Goal: Use online tool/utility: Utilize a website feature to perform a specific function

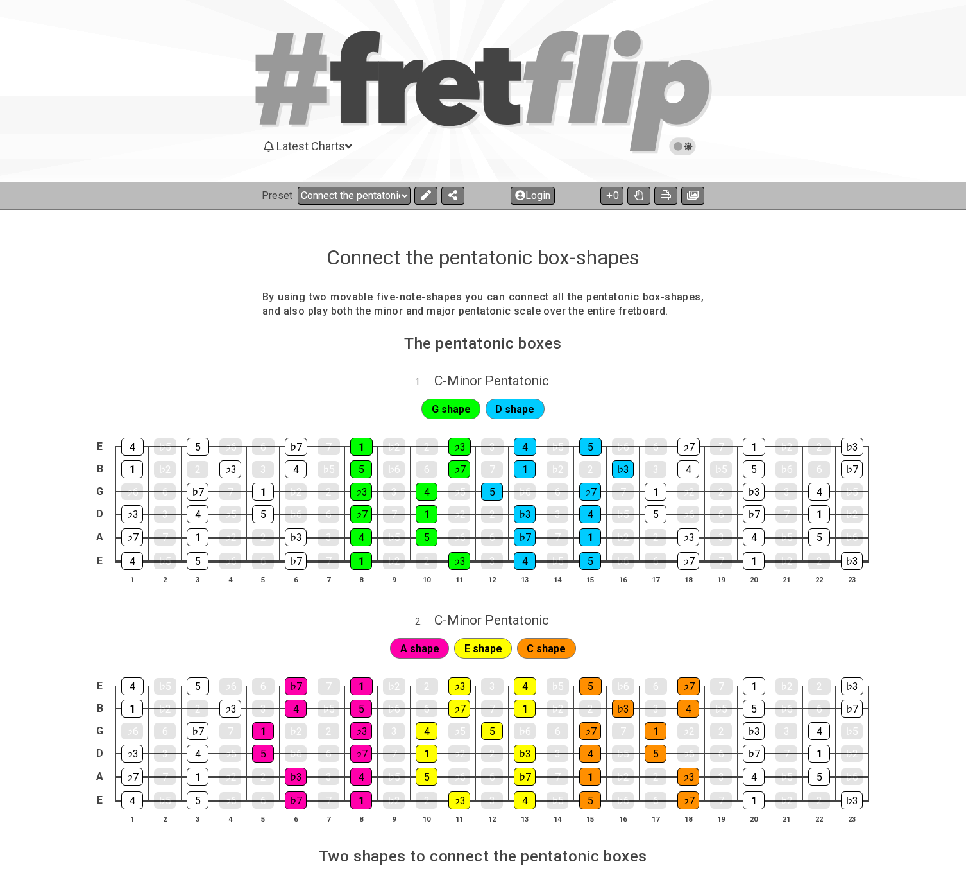
select select "/023602493829"
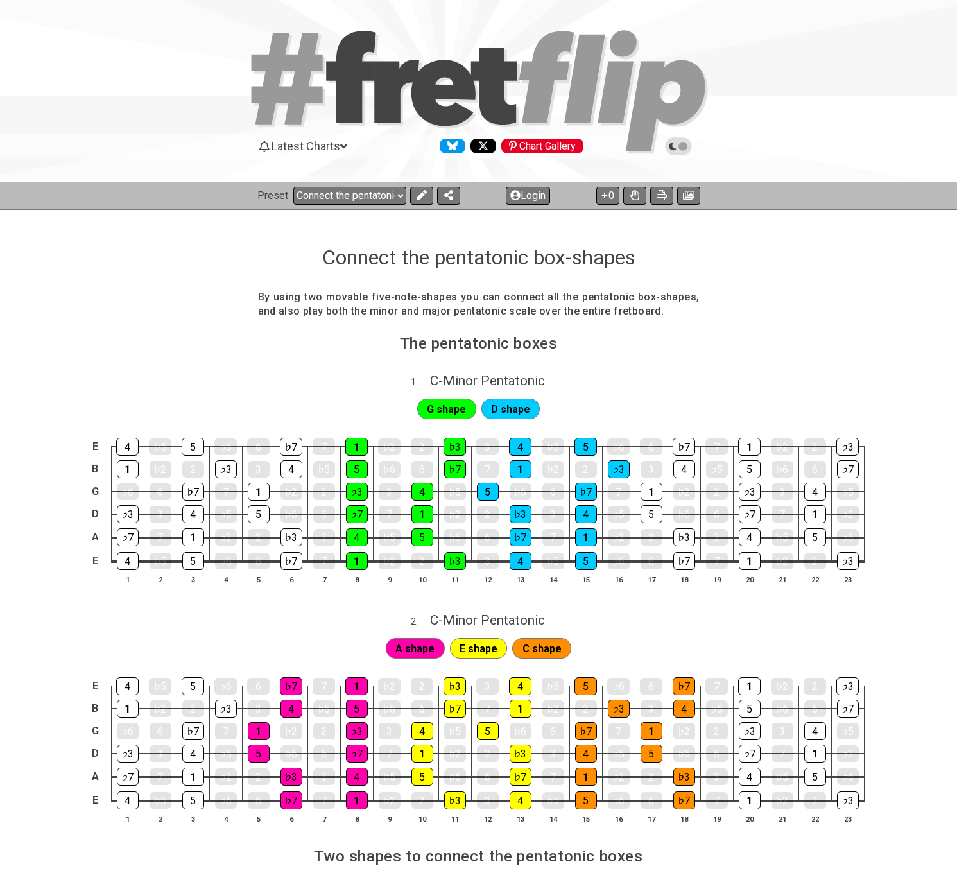
select select "/023602493829"
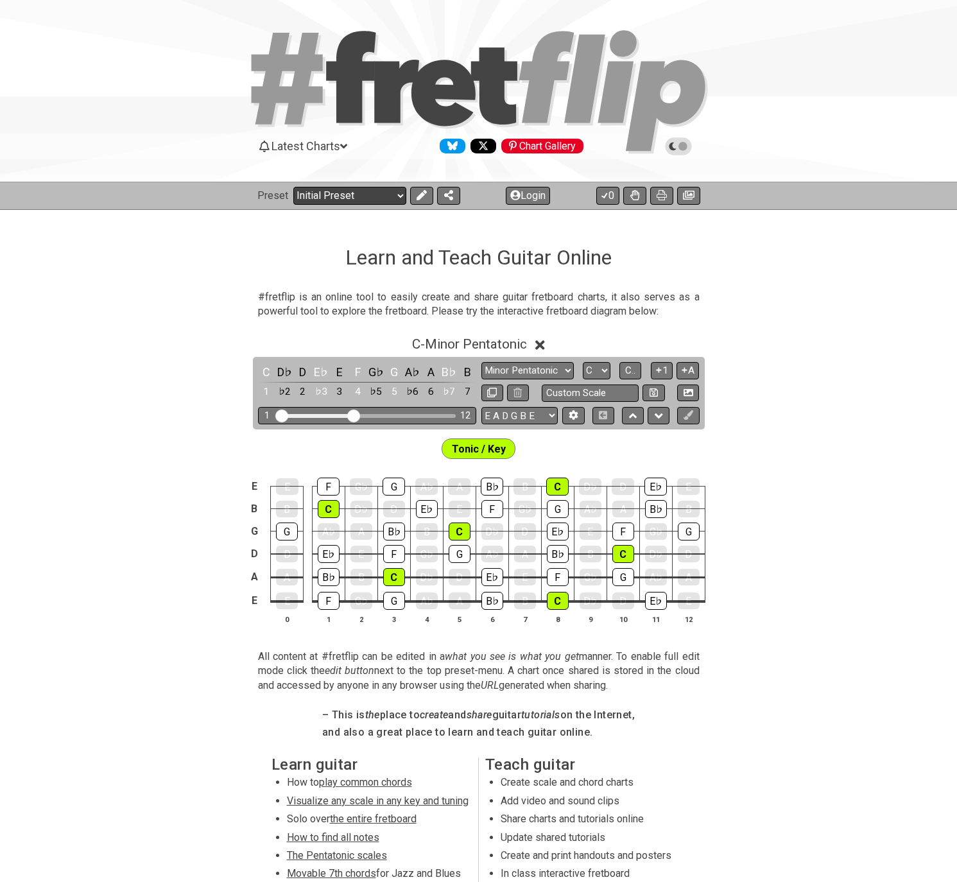
click at [337, 198] on select "Welcome to #fretflip! Initial Preset Custom Preset Minor Pentatonic Major Penta…" at bounding box center [349, 196] width 113 height 18
click at [293, 187] on select "Welcome to #fretflip! Initial Preset Custom Preset Minor Pentatonic Major Penta…" at bounding box center [349, 196] width 113 height 18
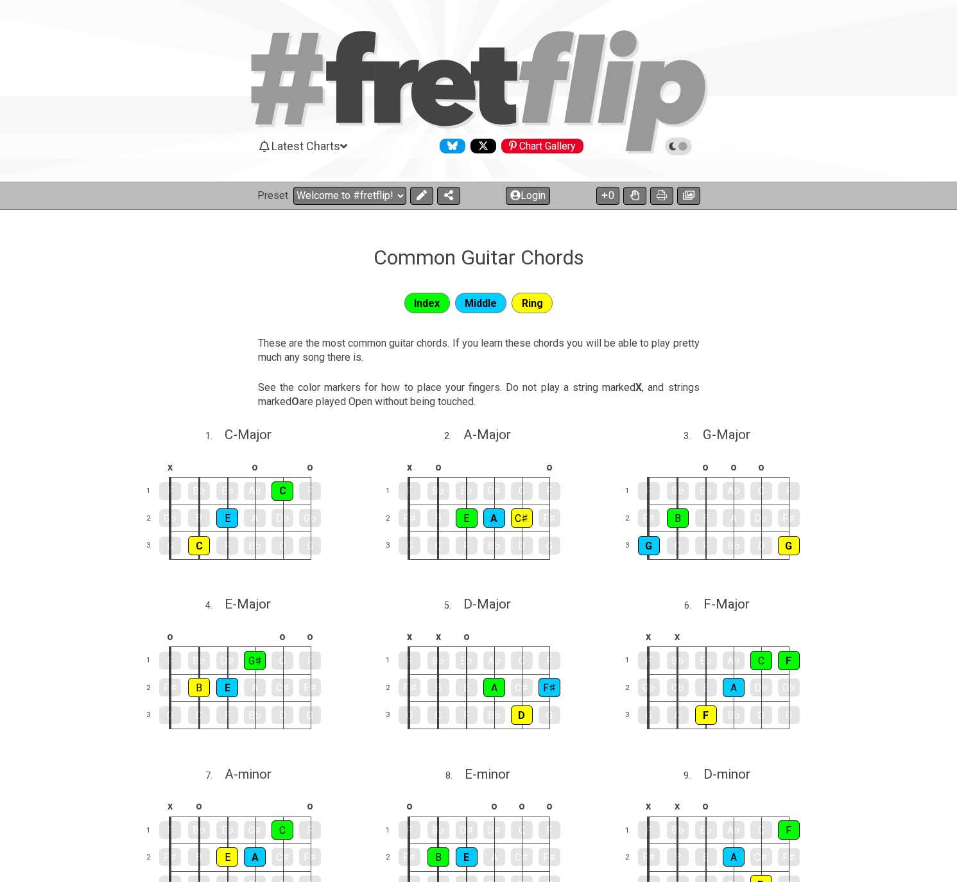
select select "/common-guitar-chords"
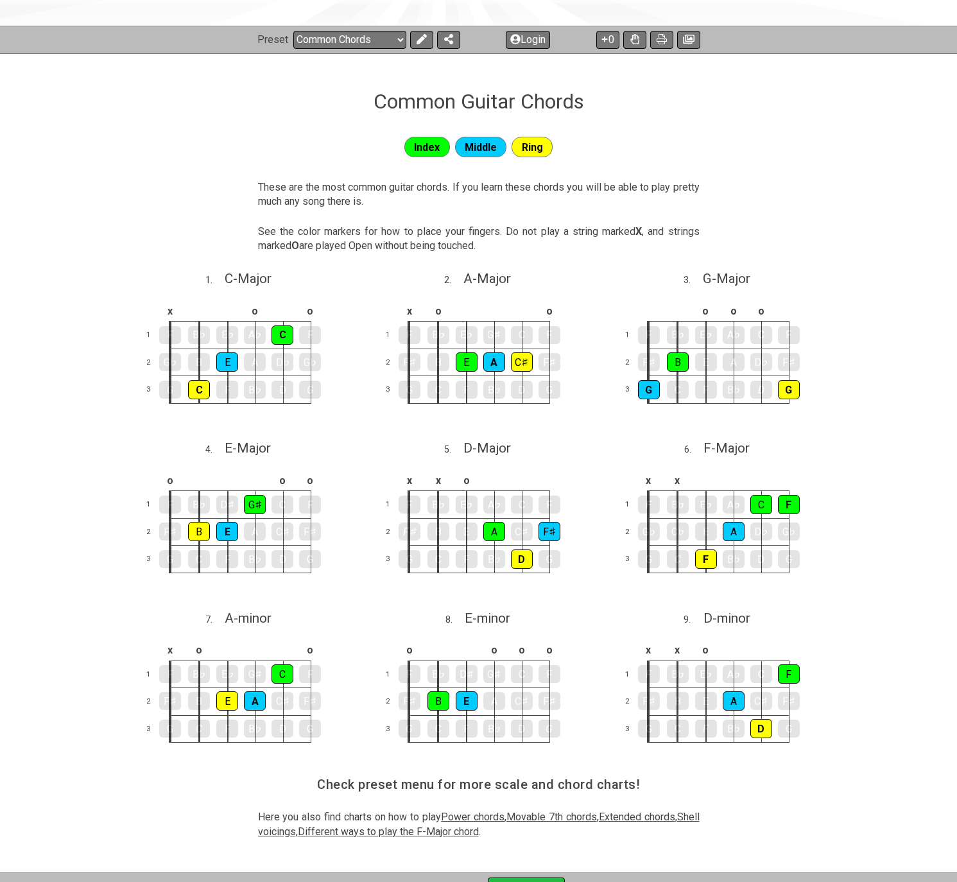
scroll to position [193, 0]
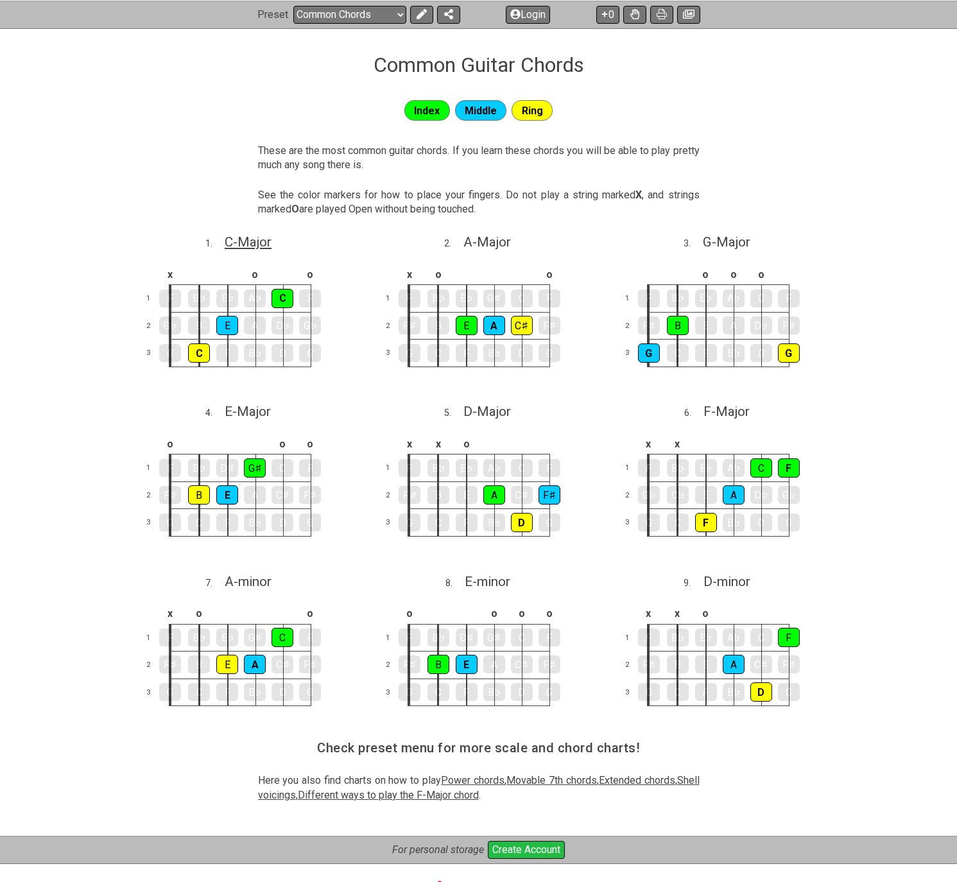
click at [239, 245] on span "C - Major" at bounding box center [248, 241] width 47 height 15
select select "C"
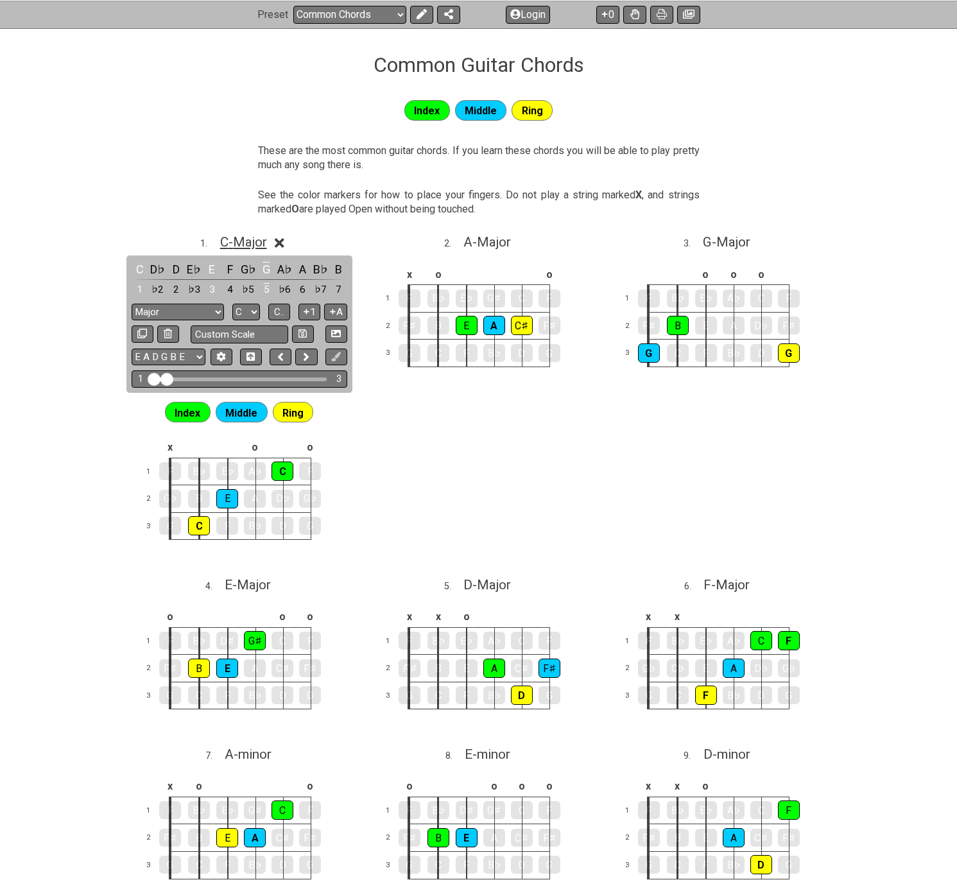
click at [238, 243] on span "C - Major" at bounding box center [243, 241] width 47 height 15
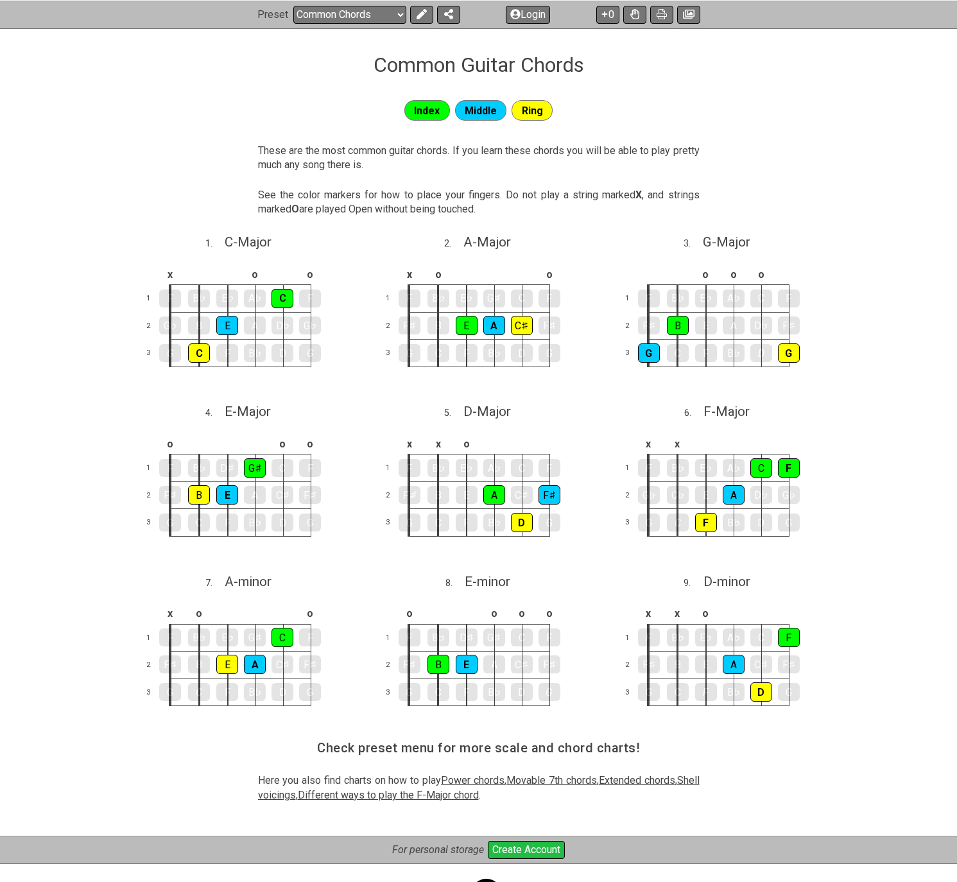
click at [552, 448] on td at bounding box center [549, 443] width 28 height 21
click at [524, 443] on td at bounding box center [522, 443] width 28 height 21
click at [495, 441] on td at bounding box center [494, 443] width 28 height 21
click at [468, 446] on td "o" at bounding box center [466, 443] width 28 height 21
click at [436, 445] on td "x" at bounding box center [438, 443] width 29 height 21
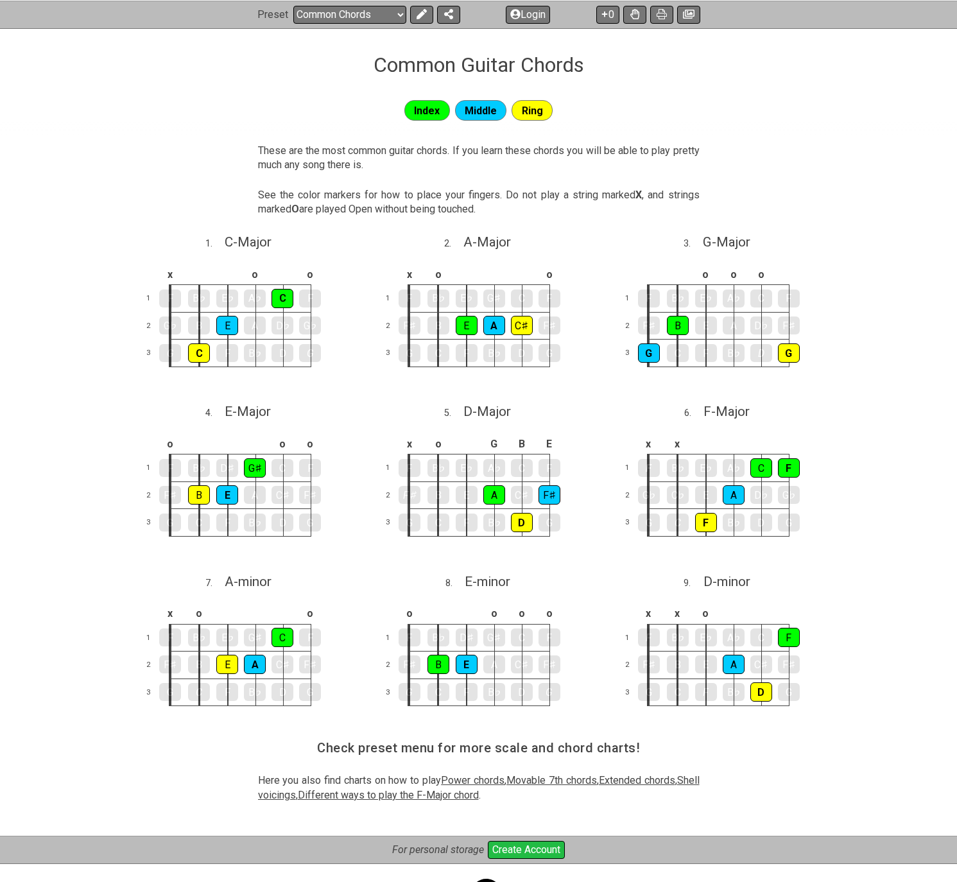
click at [465, 443] on td at bounding box center [466, 443] width 28 height 21
click at [466, 443] on td "D" at bounding box center [466, 443] width 28 height 21
click at [466, 444] on td "x" at bounding box center [466, 443] width 28 height 21
click at [466, 445] on td "o" at bounding box center [466, 443] width 28 height 21
click at [466, 445] on td at bounding box center [466, 443] width 28 height 21
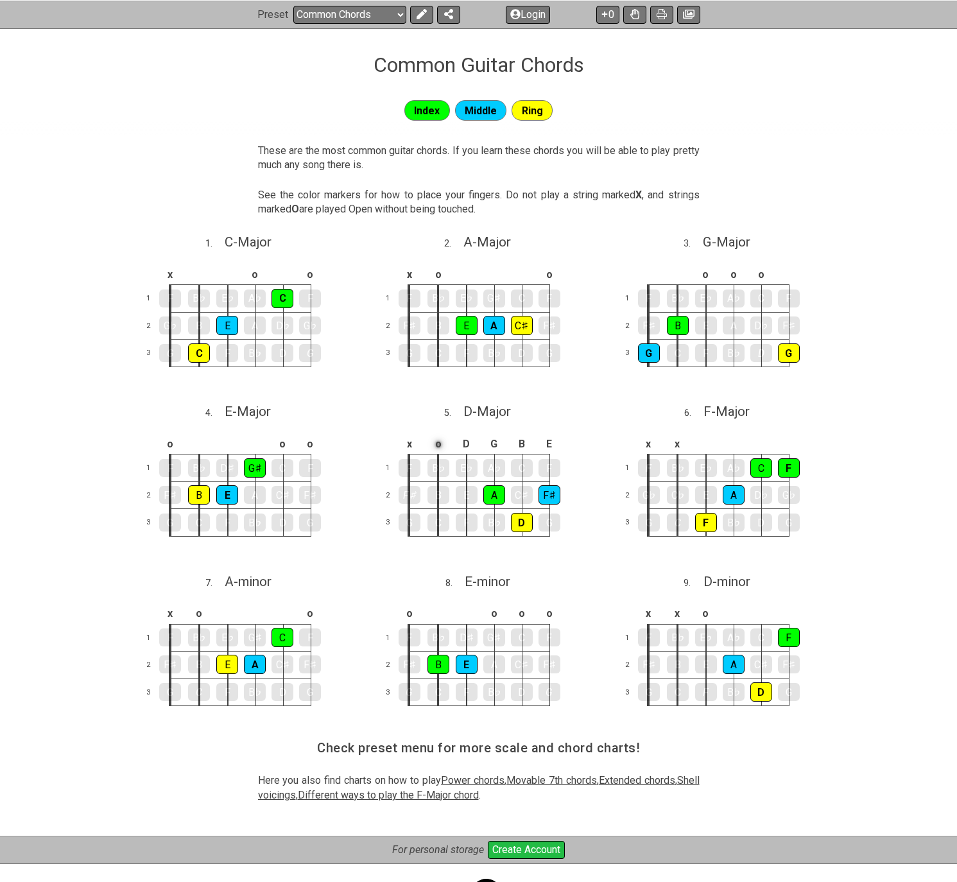
click at [441, 448] on td "o" at bounding box center [438, 443] width 29 height 21
click at [441, 447] on td at bounding box center [438, 443] width 29 height 21
click at [411, 443] on td "x" at bounding box center [410, 443] width 30 height 21
click at [411, 443] on td "o" at bounding box center [410, 443] width 30 height 21
click at [411, 443] on td at bounding box center [410, 443] width 30 height 21
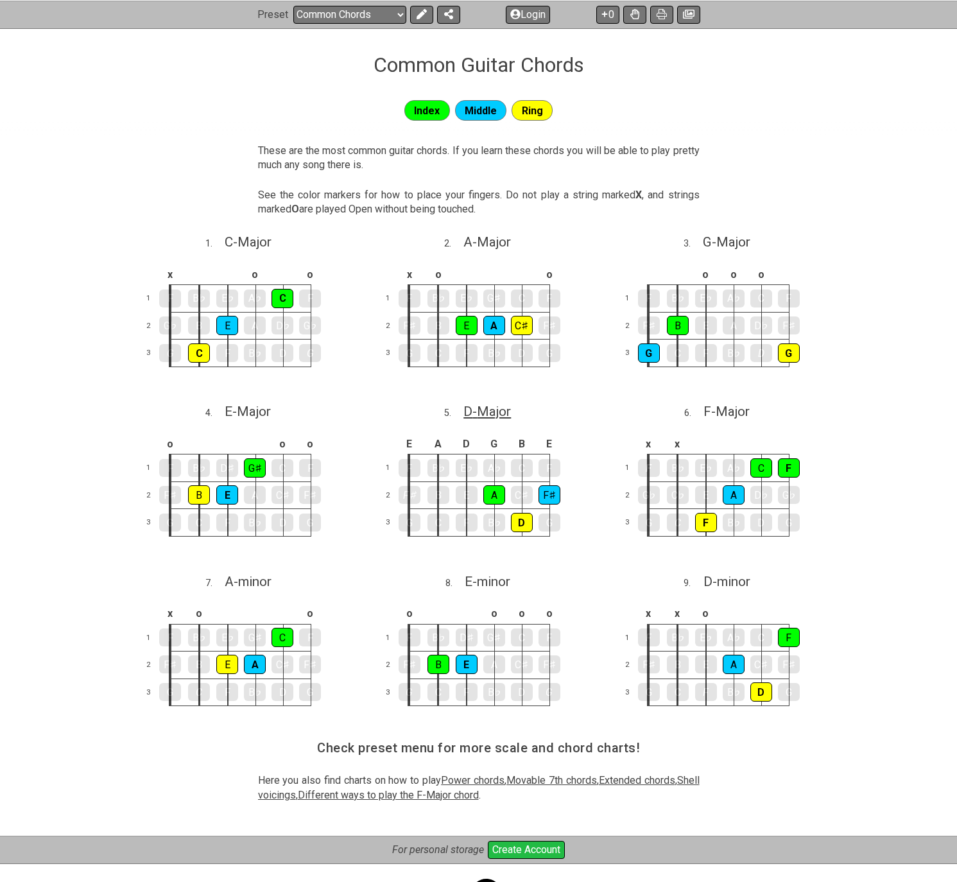
click at [494, 410] on span "D - Major" at bounding box center [486, 411] width 47 height 15
select select "D"
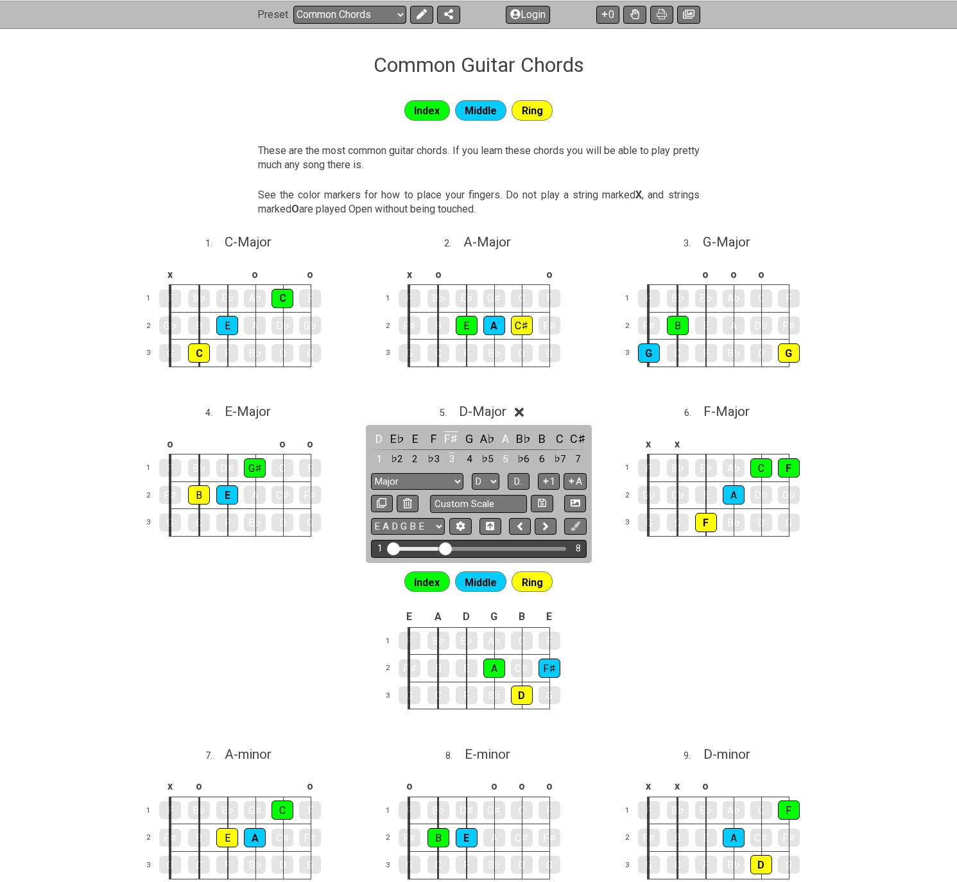
drag, startPoint x: 410, startPoint y: 548, endPoint x: 449, endPoint y: 549, distance: 38.5
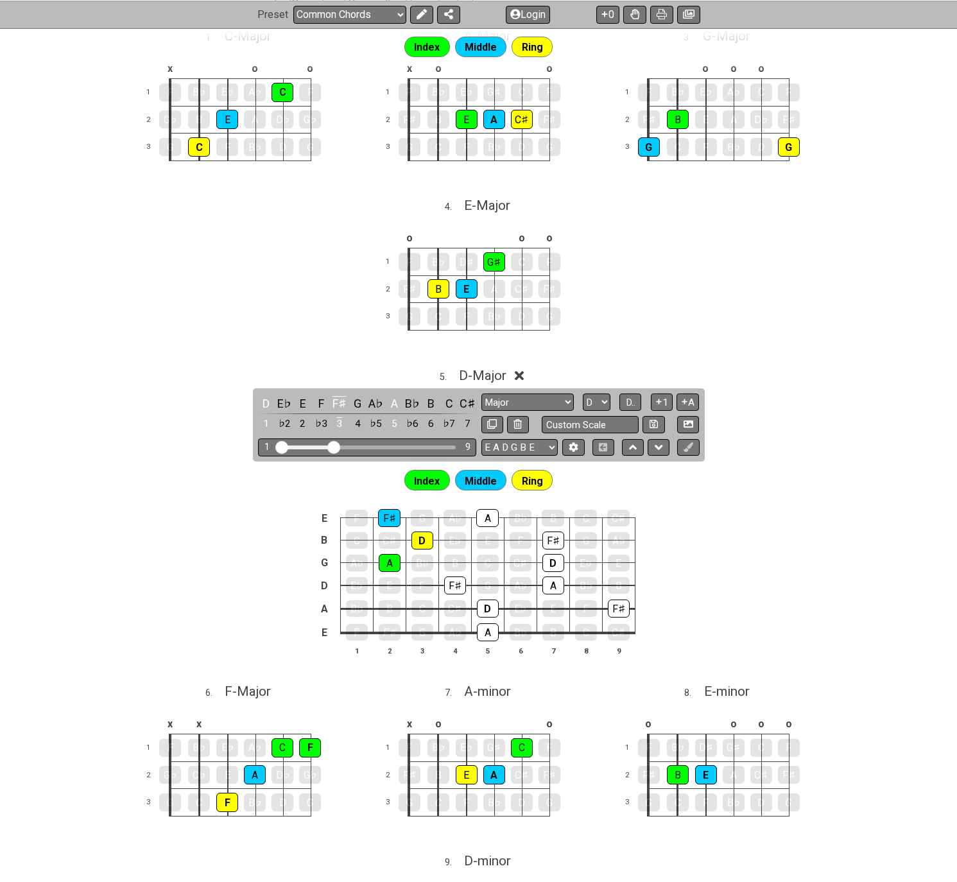
scroll to position [321, 0]
